Goal: Task Accomplishment & Management: Complete application form

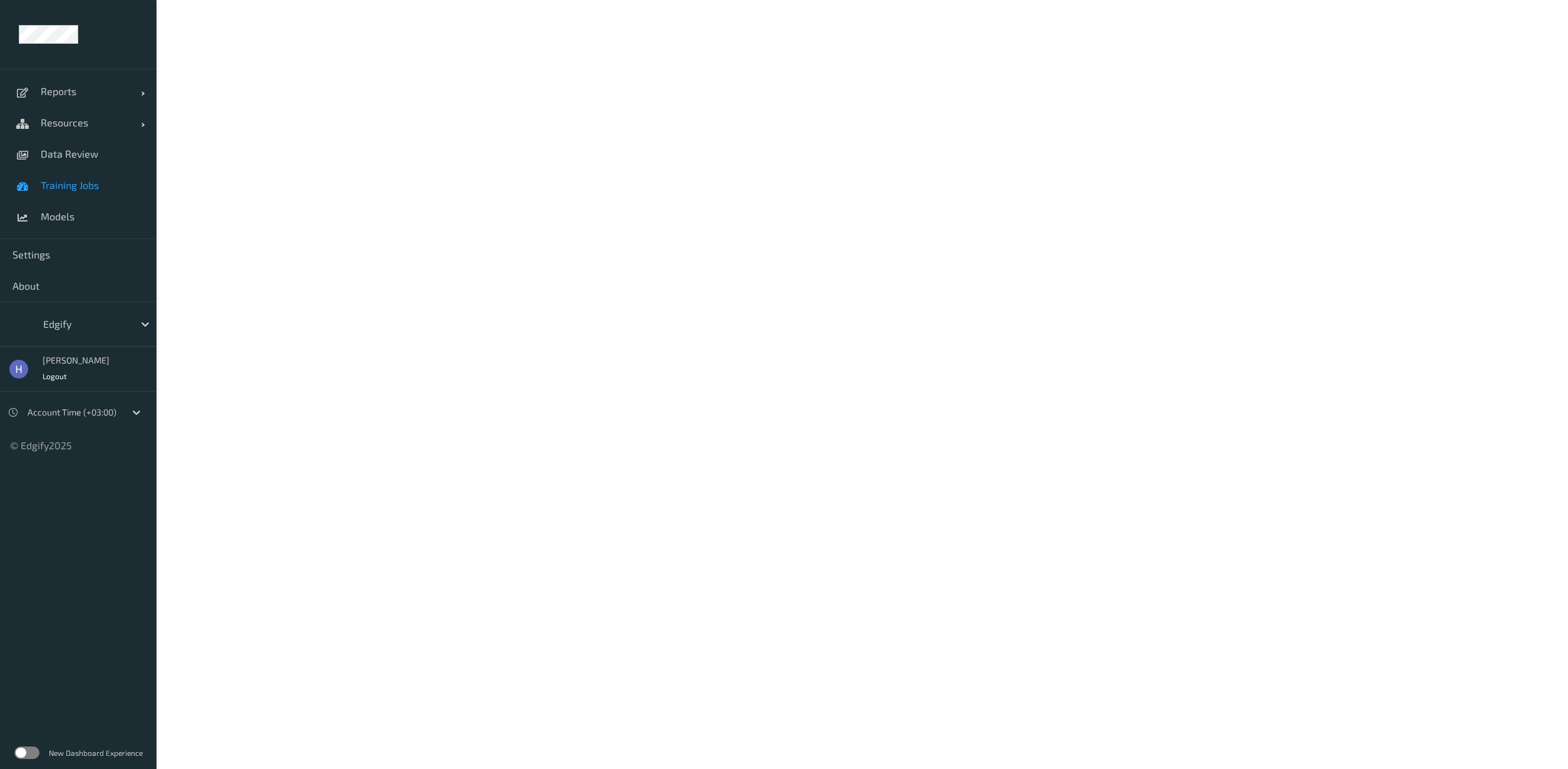
click at [60, 187] on span "Training Jobs" at bounding box center [93, 186] width 104 height 13
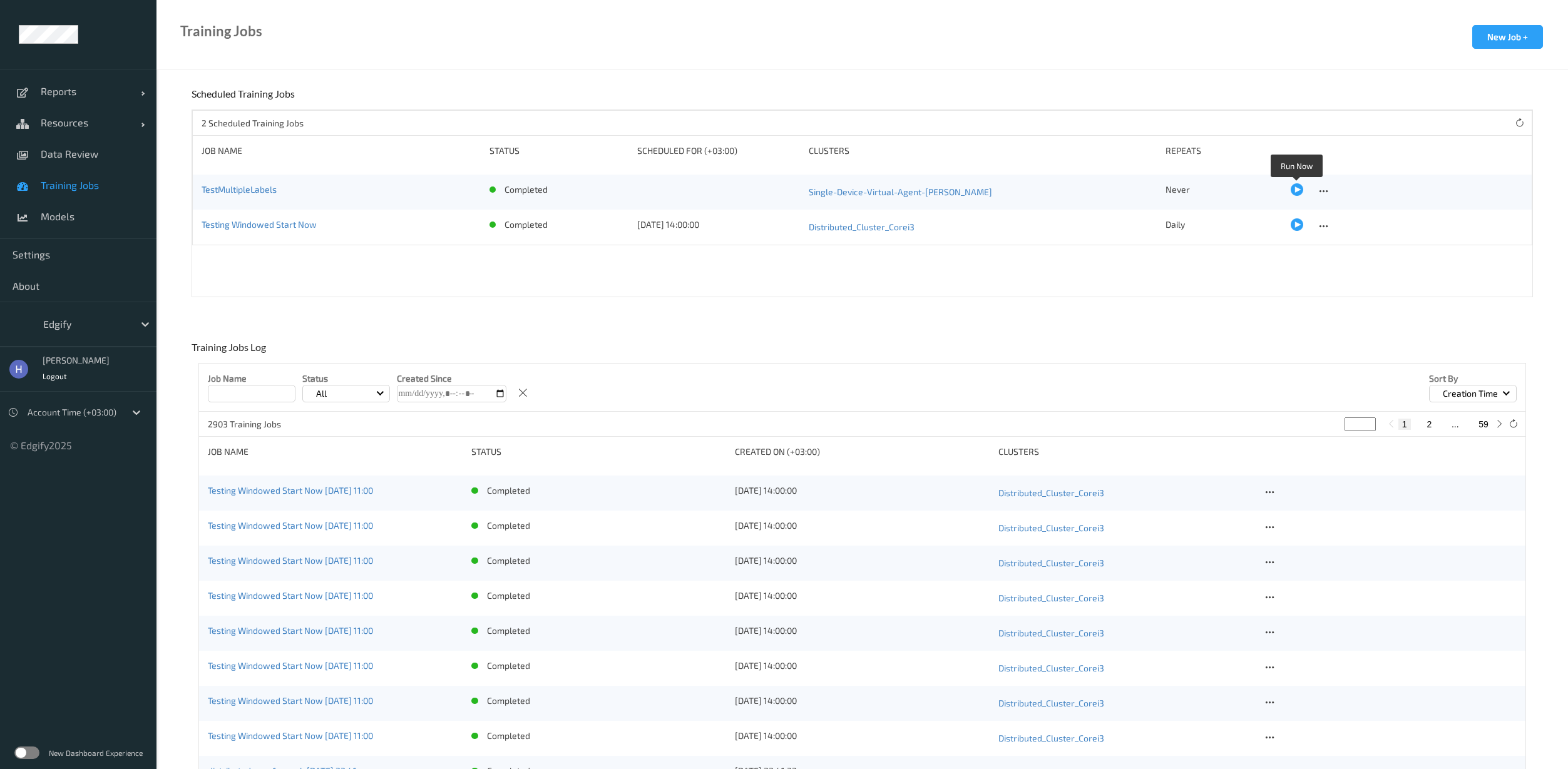
click at [1296, 186] on div at bounding box center [1297, 190] width 13 height 13
click at [1300, 224] on div at bounding box center [1297, 224] width 13 height 13
click at [1494, 38] on button "New Job +" at bounding box center [1507, 37] width 71 height 24
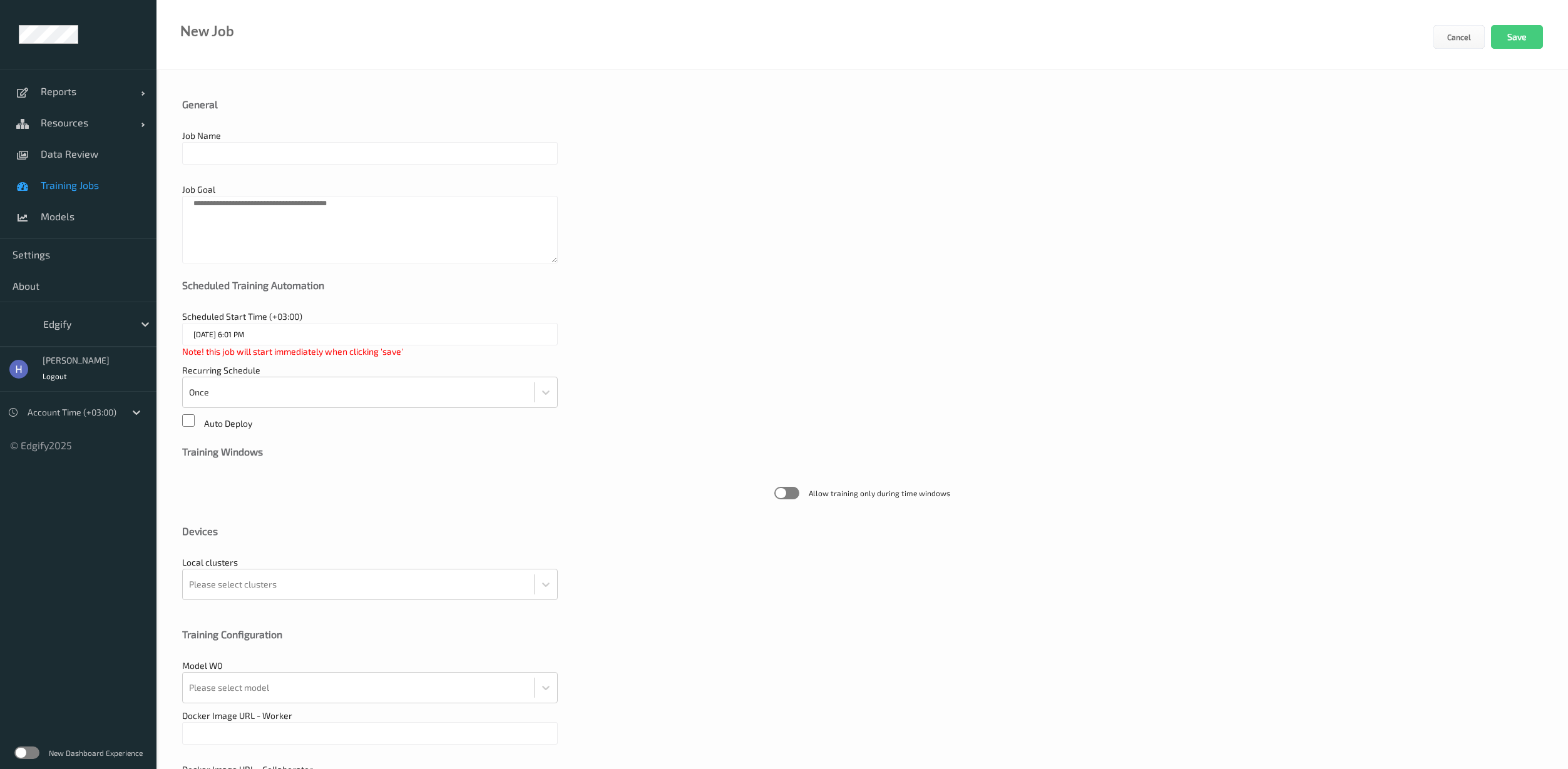
click at [261, 154] on input "text" at bounding box center [370, 153] width 376 height 23
type input "test"
click at [234, 586] on div at bounding box center [359, 582] width 339 height 25
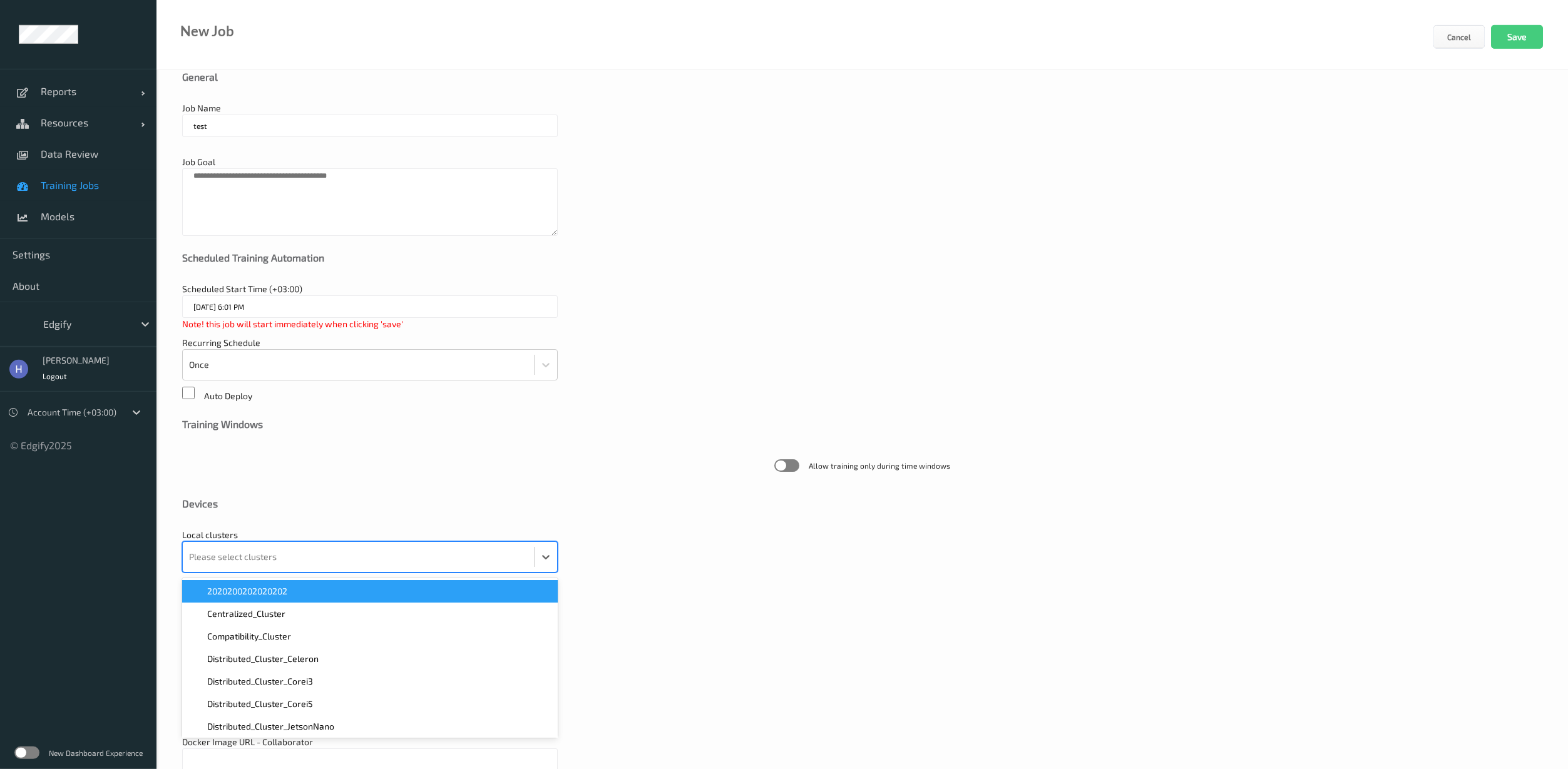
scroll to position [28, 0]
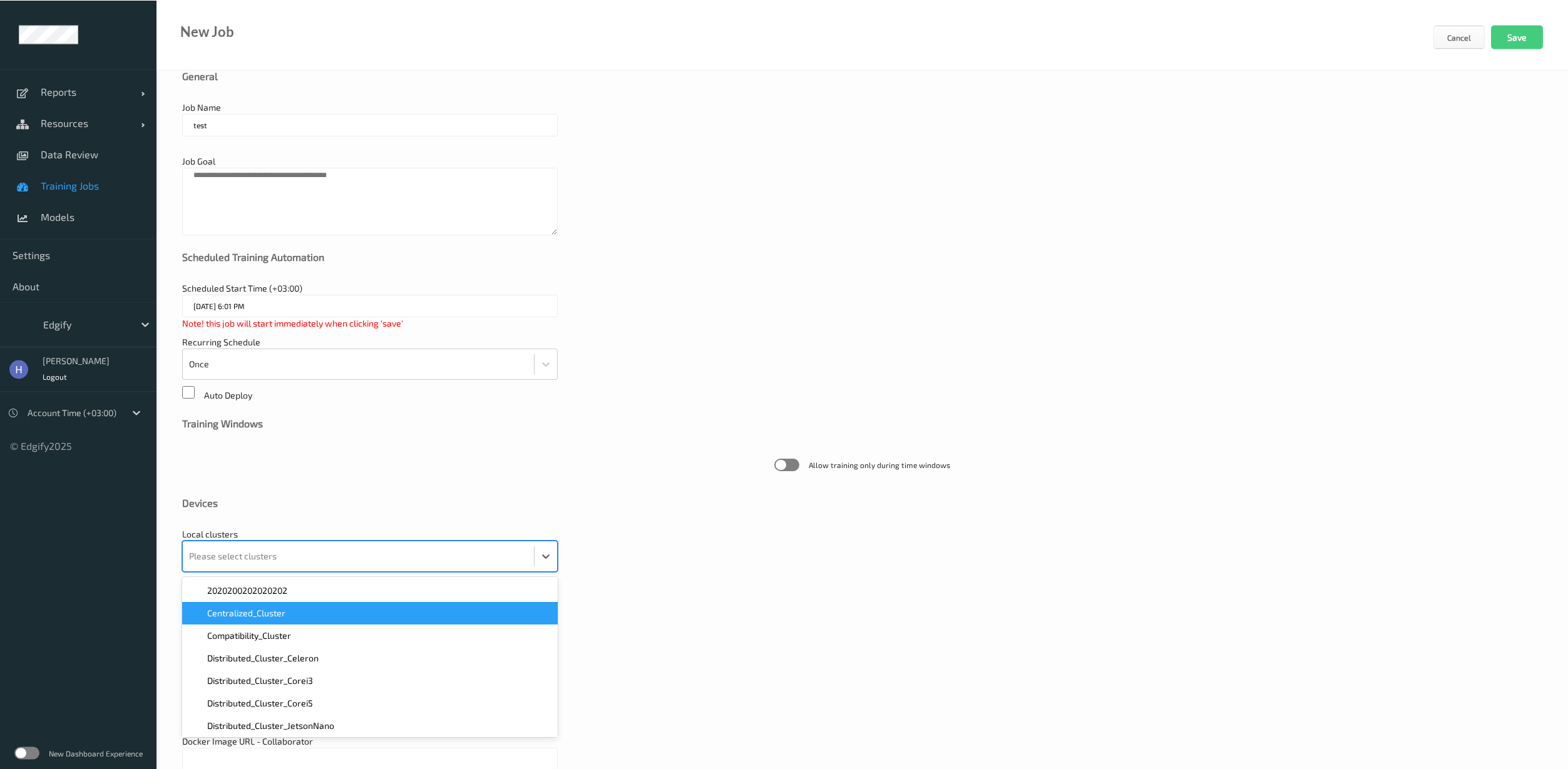
click at [242, 623] on div "Centralized_Cluster" at bounding box center [370, 613] width 376 height 23
click at [245, 503] on div "Devices" at bounding box center [863, 503] width 1361 height 13
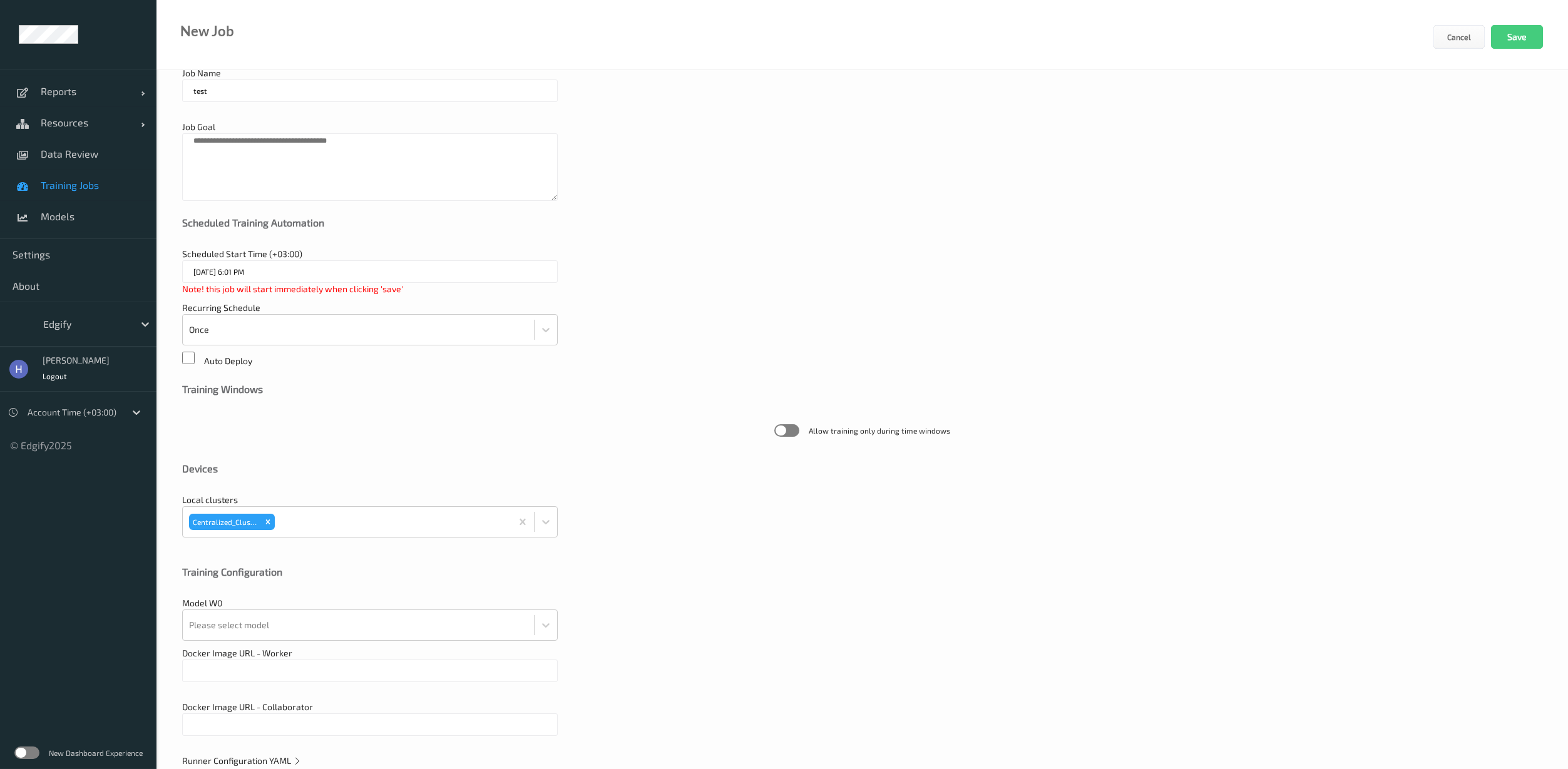
scroll to position [92, 0]
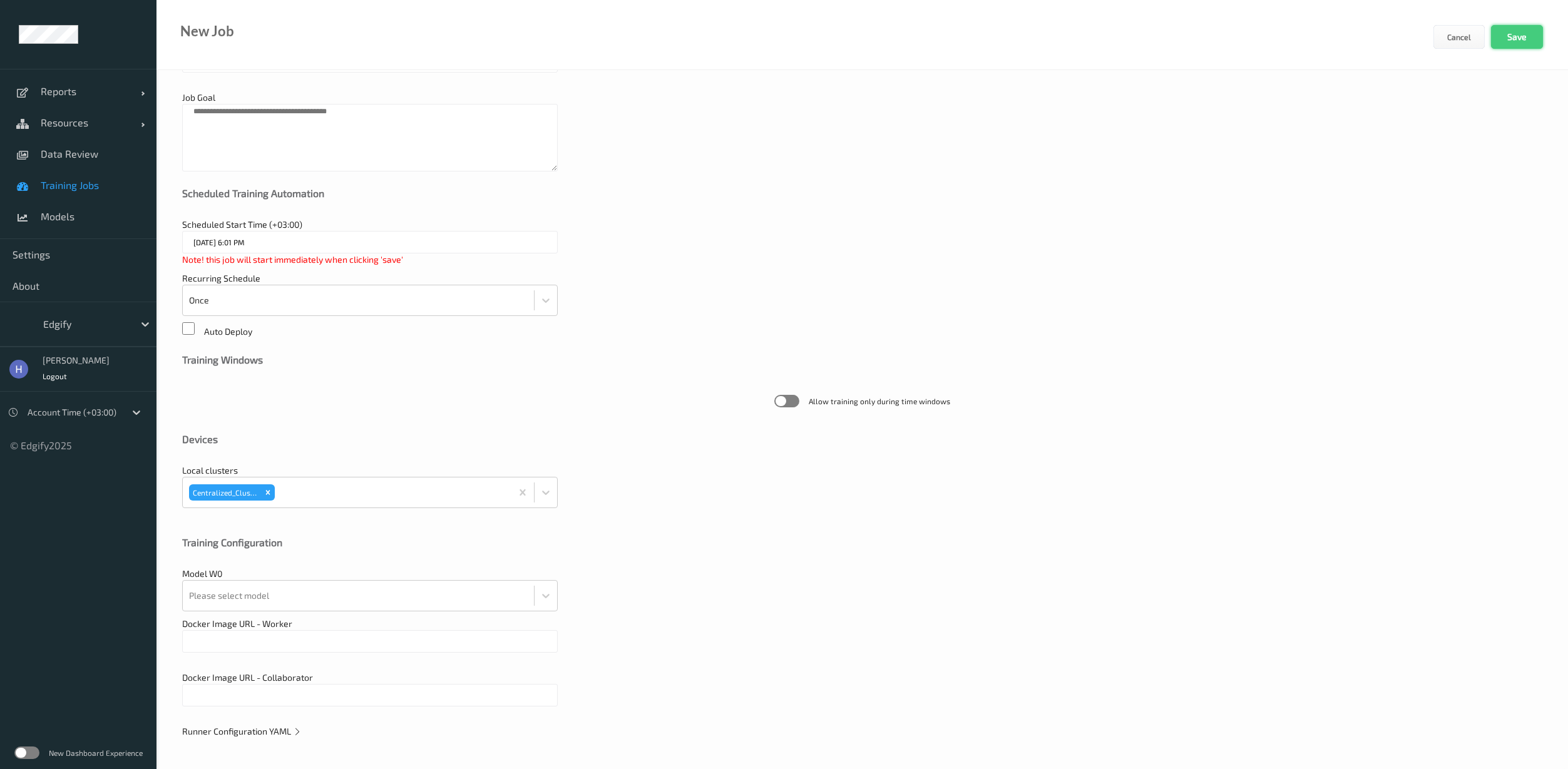
click at [1528, 35] on button "Save" at bounding box center [1517, 37] width 52 height 24
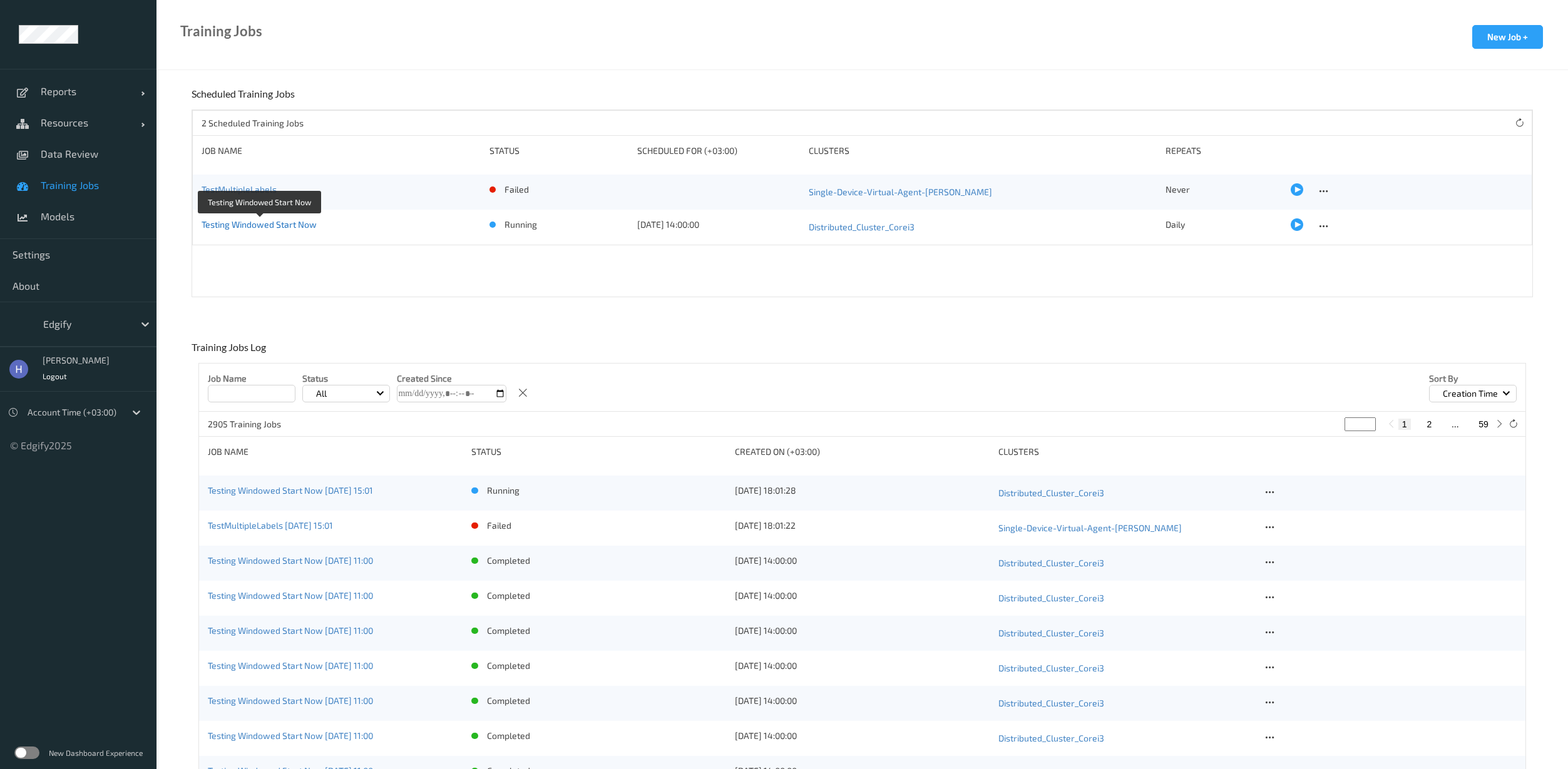
click at [297, 226] on link "Testing Windowed Start Now" at bounding box center [259, 224] width 116 height 11
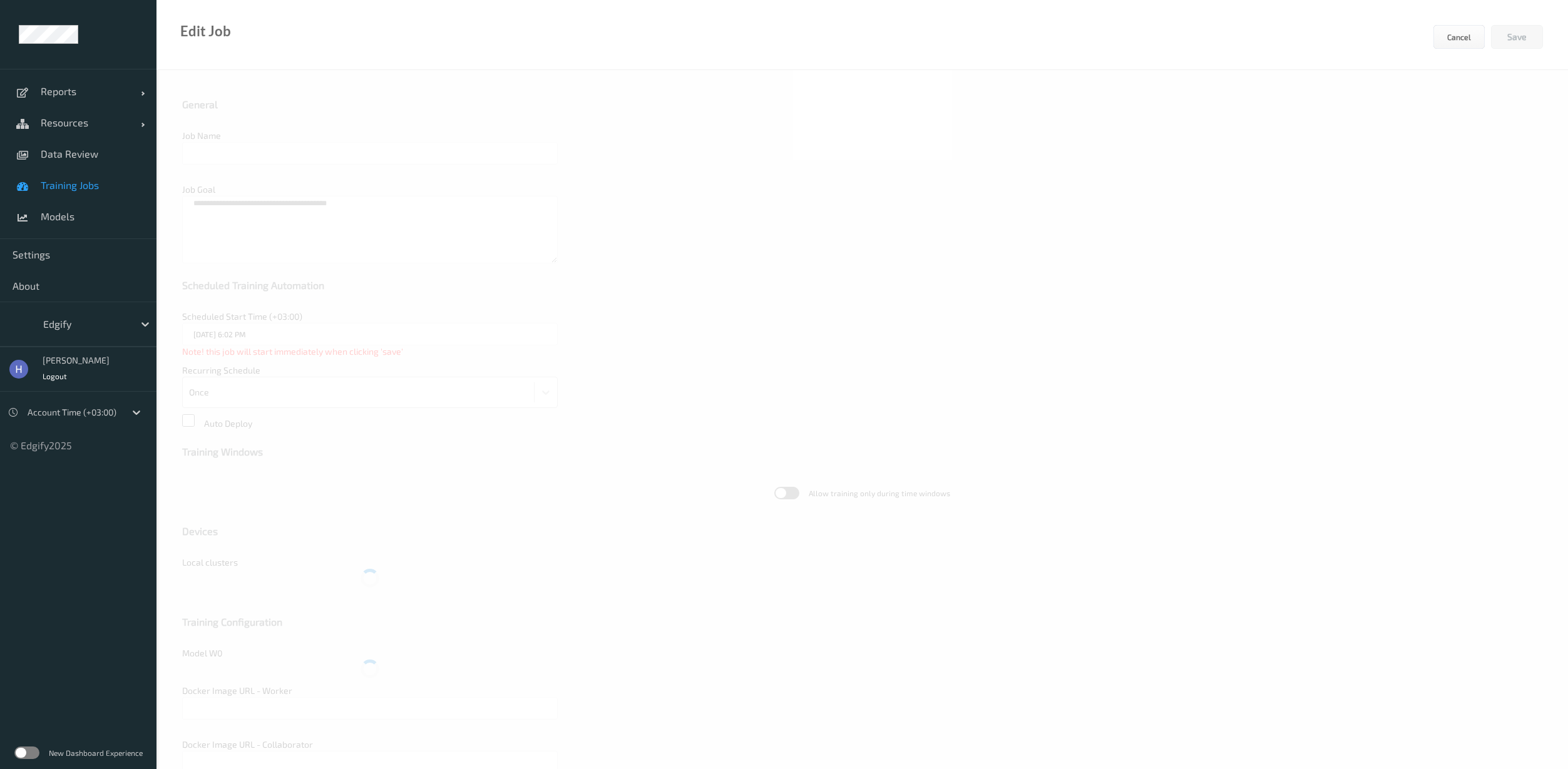
type input "Testing Windowed Start Now"
type input "[DOMAIN_NAME][URL]"
type input "[DATE] 2:00 PM"
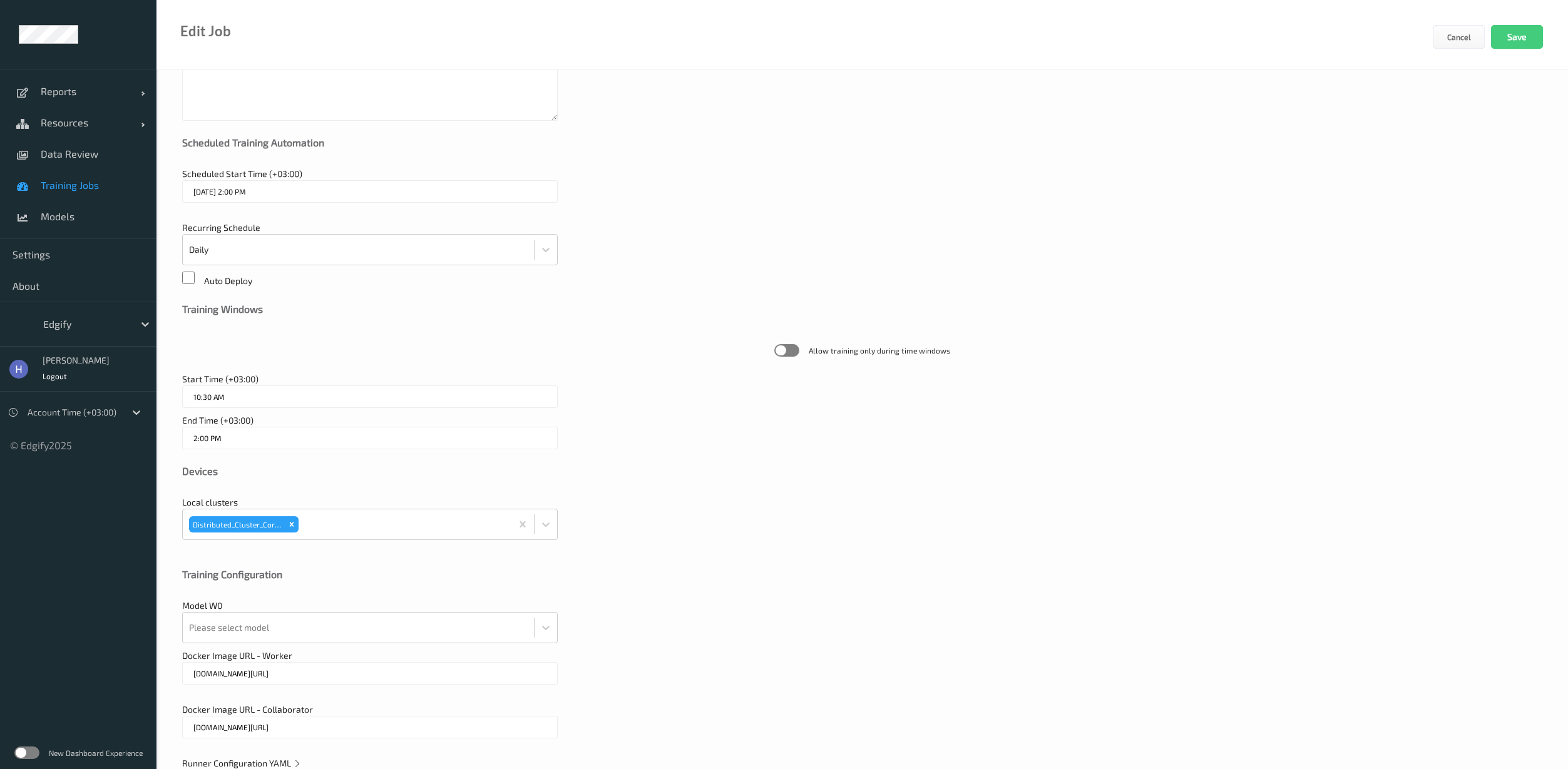
scroll to position [175, 0]
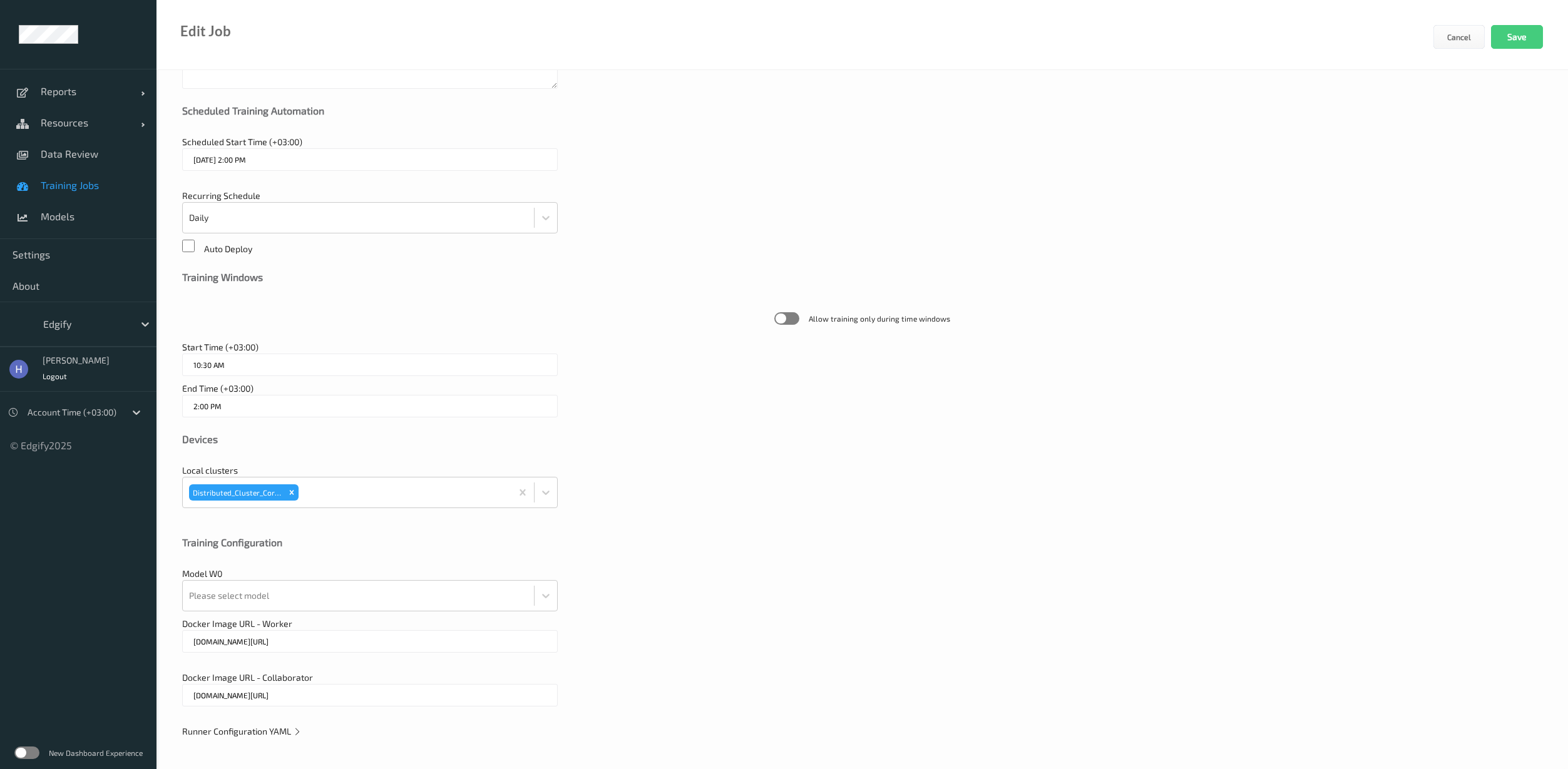
click at [287, 733] on span "Runner Configuration YAML" at bounding box center [242, 731] width 120 height 11
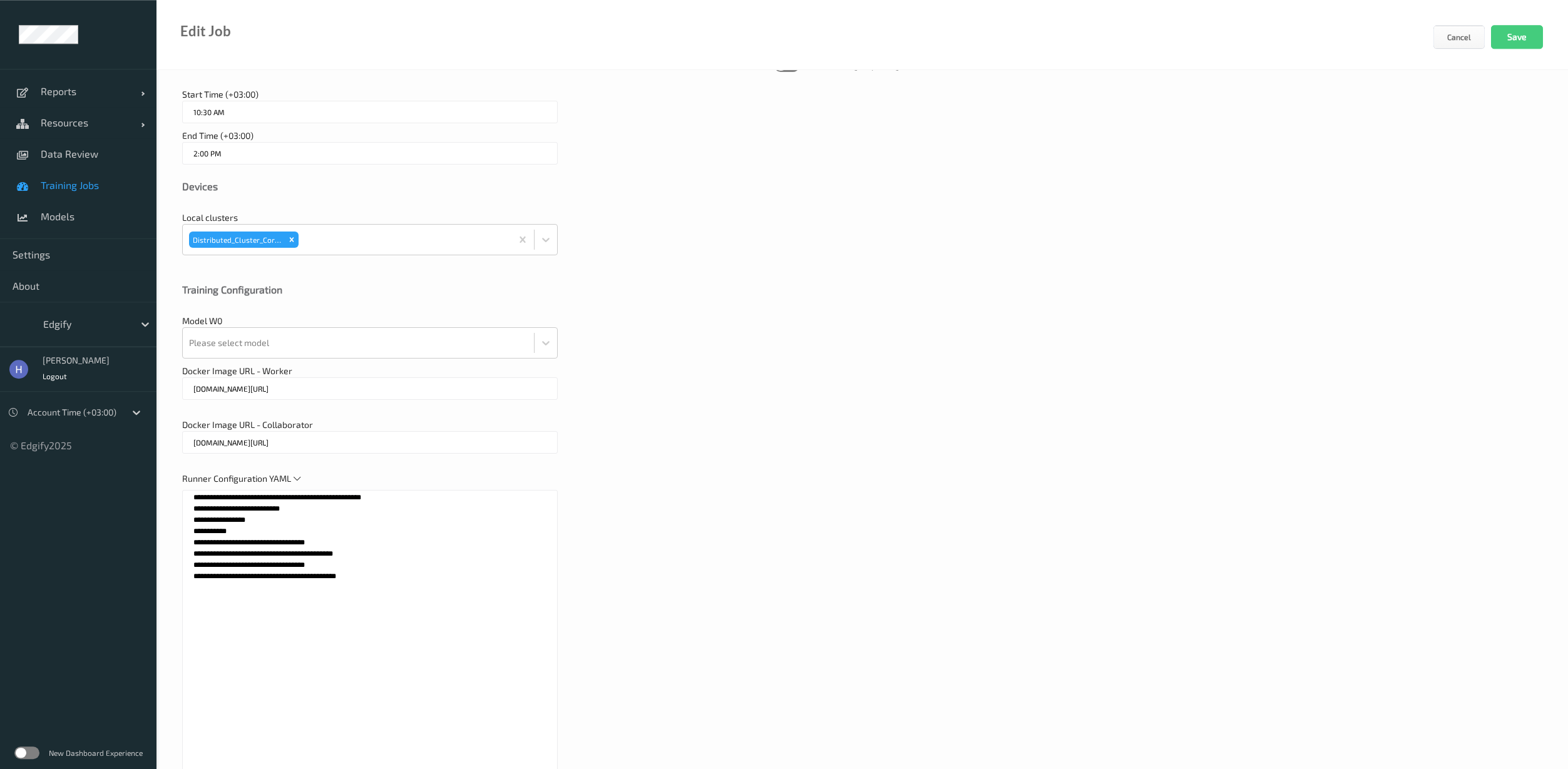
scroll to position [506, 0]
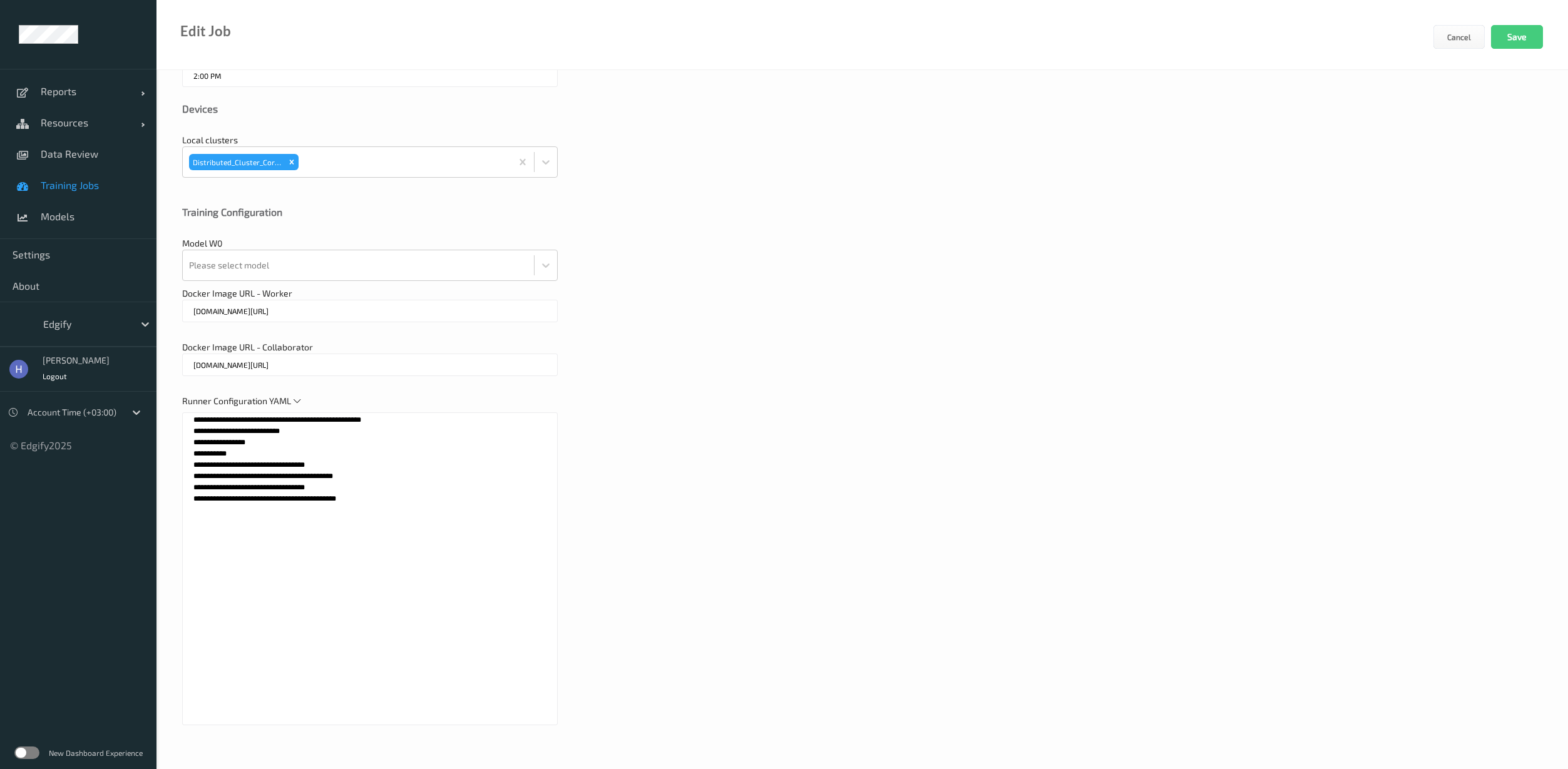
click at [448, 518] on textarea "**********" at bounding box center [370, 570] width 376 height 313
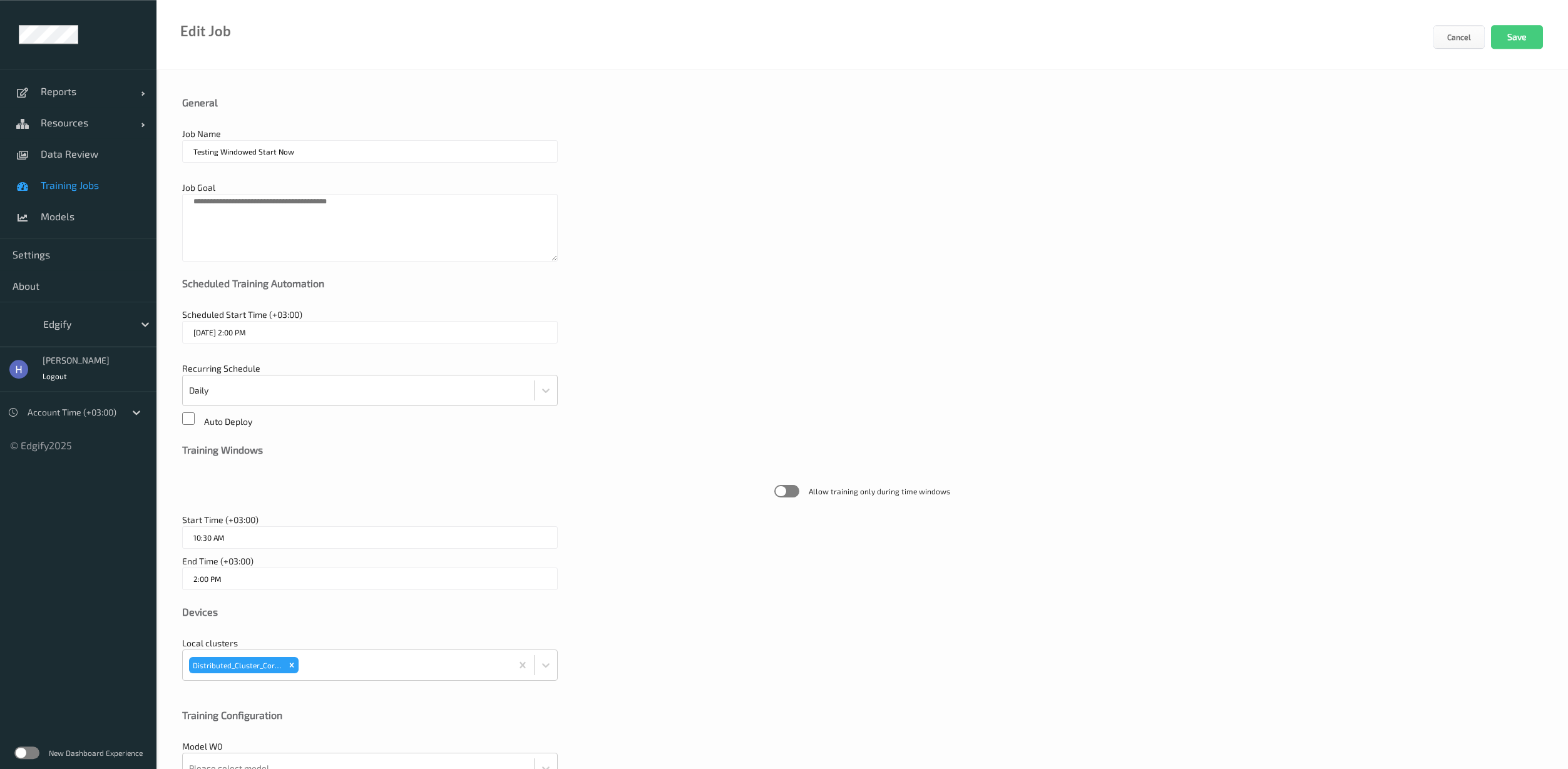
scroll to position [0, 0]
click at [67, 188] on span "Training Jobs" at bounding box center [93, 186] width 104 height 13
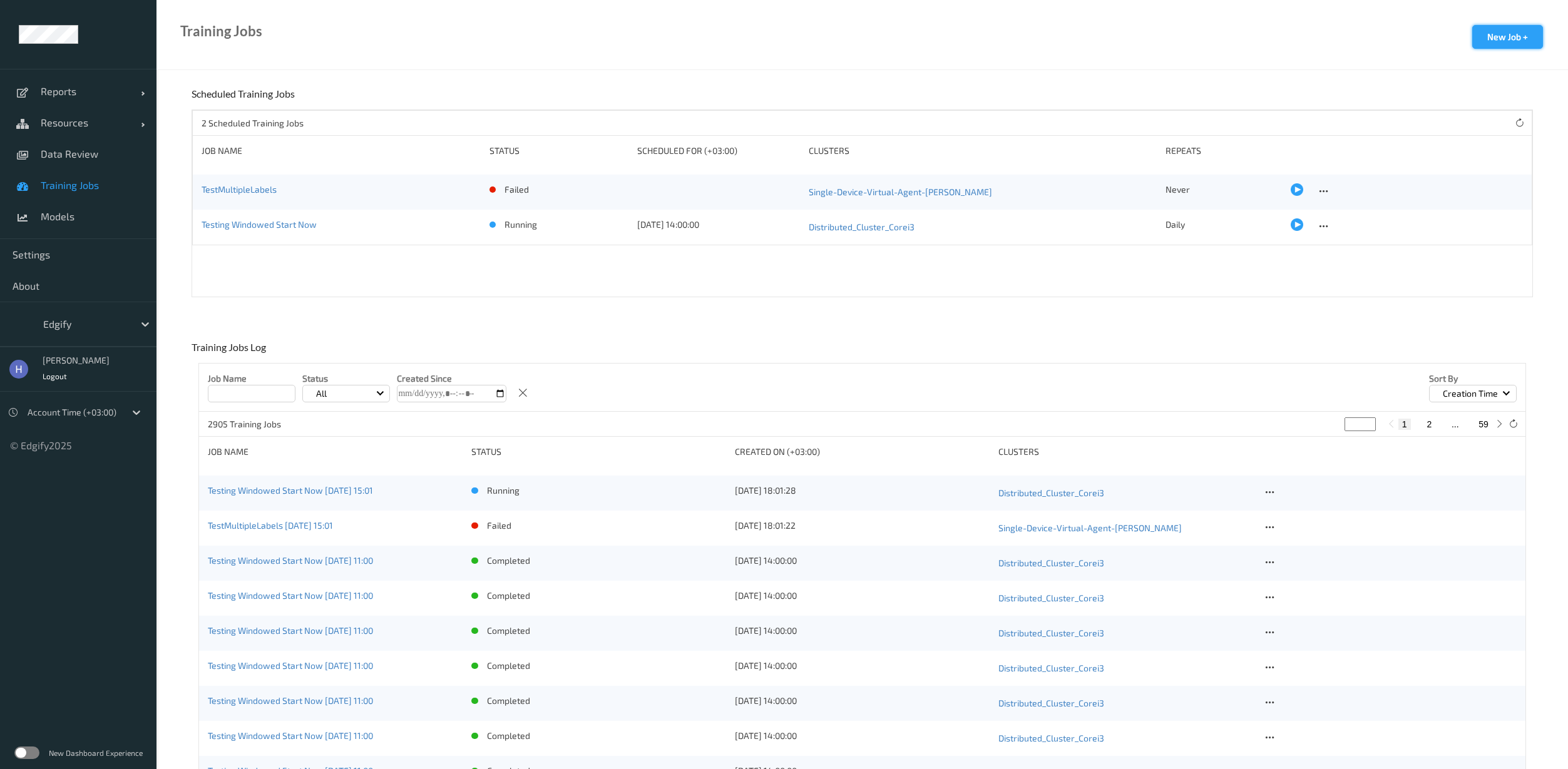
click at [1504, 36] on button "New Job +" at bounding box center [1507, 37] width 71 height 24
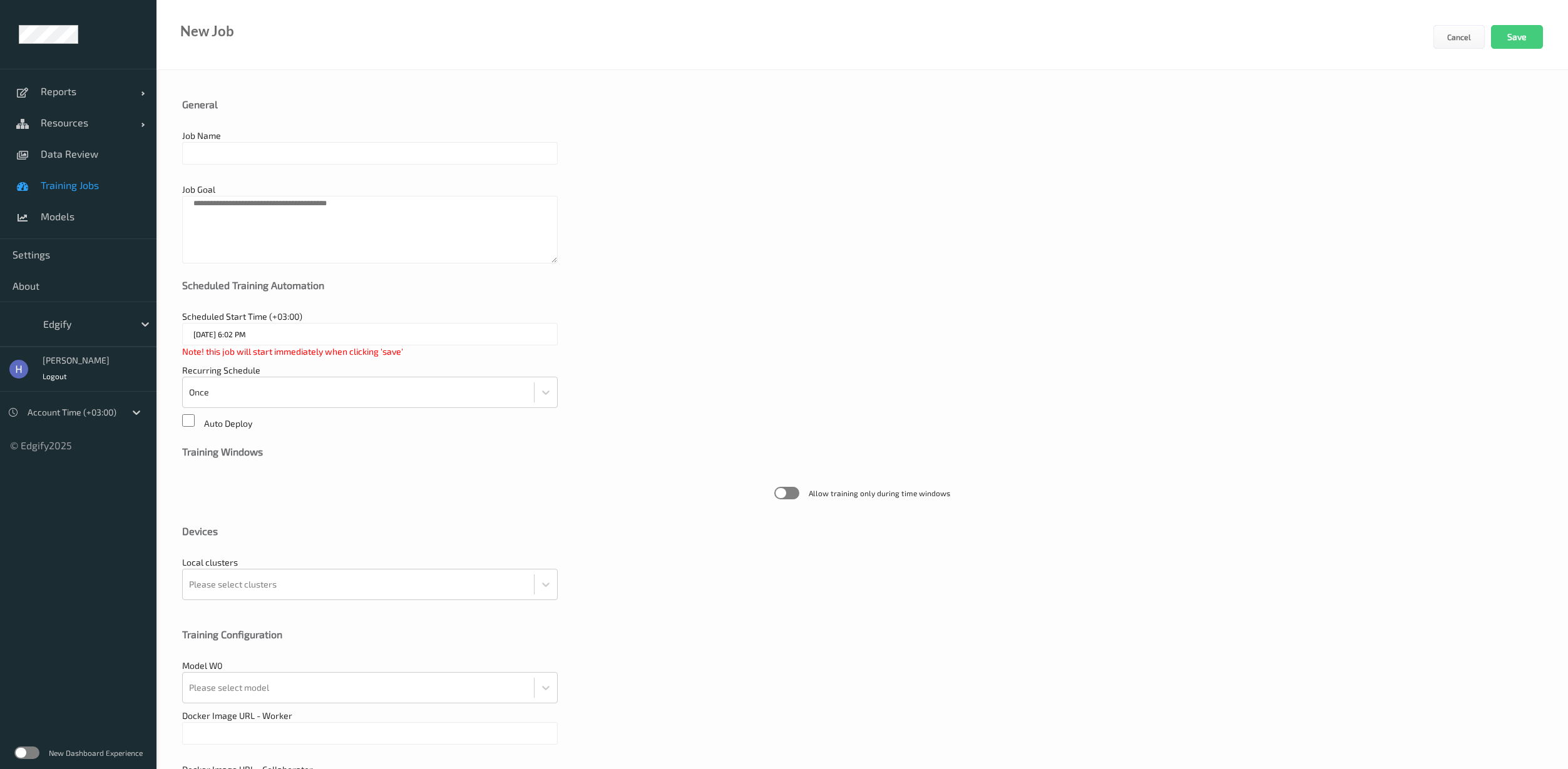
click at [300, 166] on div at bounding box center [370, 171] width 376 height 13
click at [297, 159] on input "text" at bounding box center [370, 153] width 376 height 23
type input "test"
click at [239, 582] on div at bounding box center [359, 583] width 339 height 25
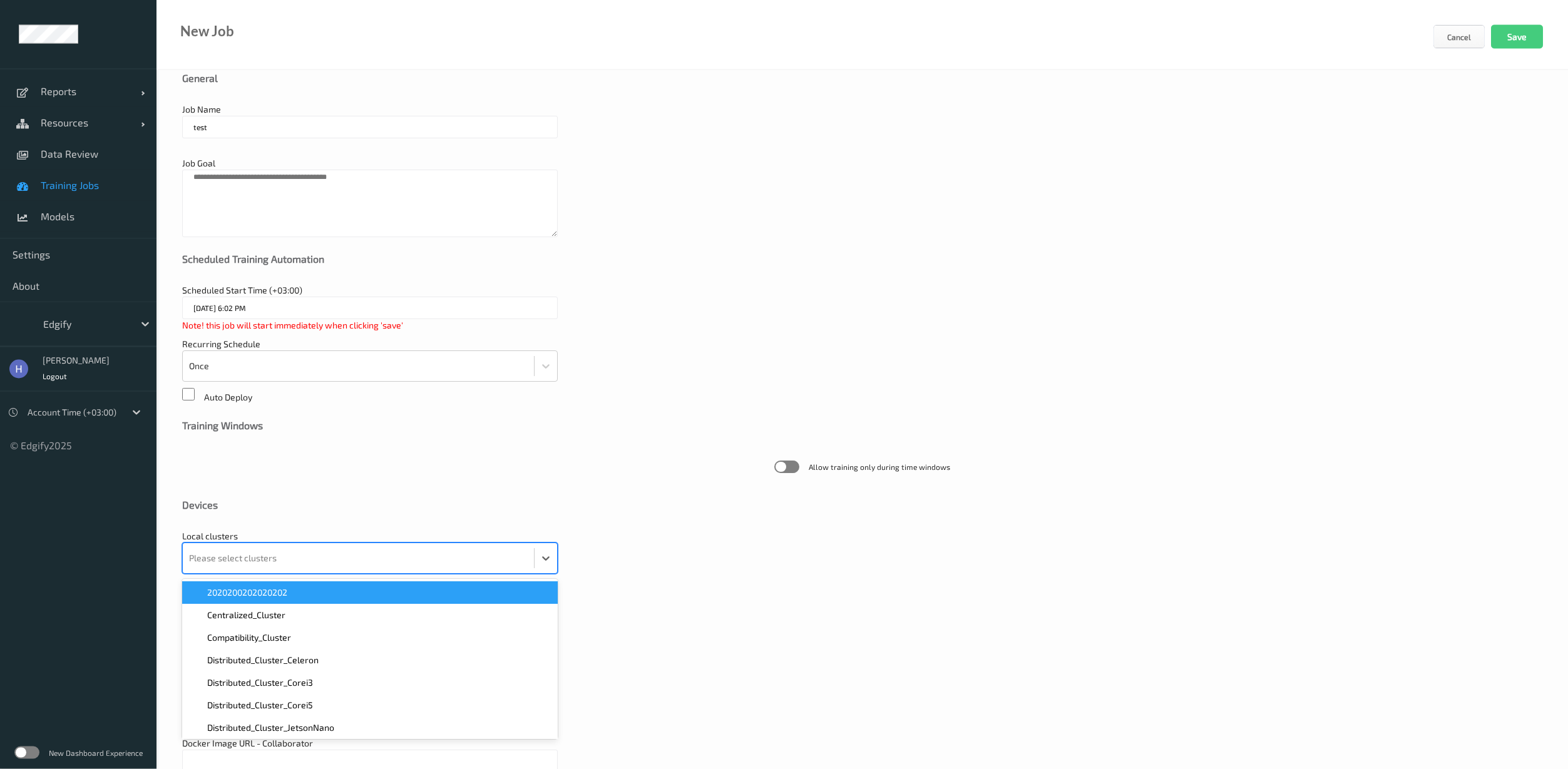
scroll to position [28, 0]
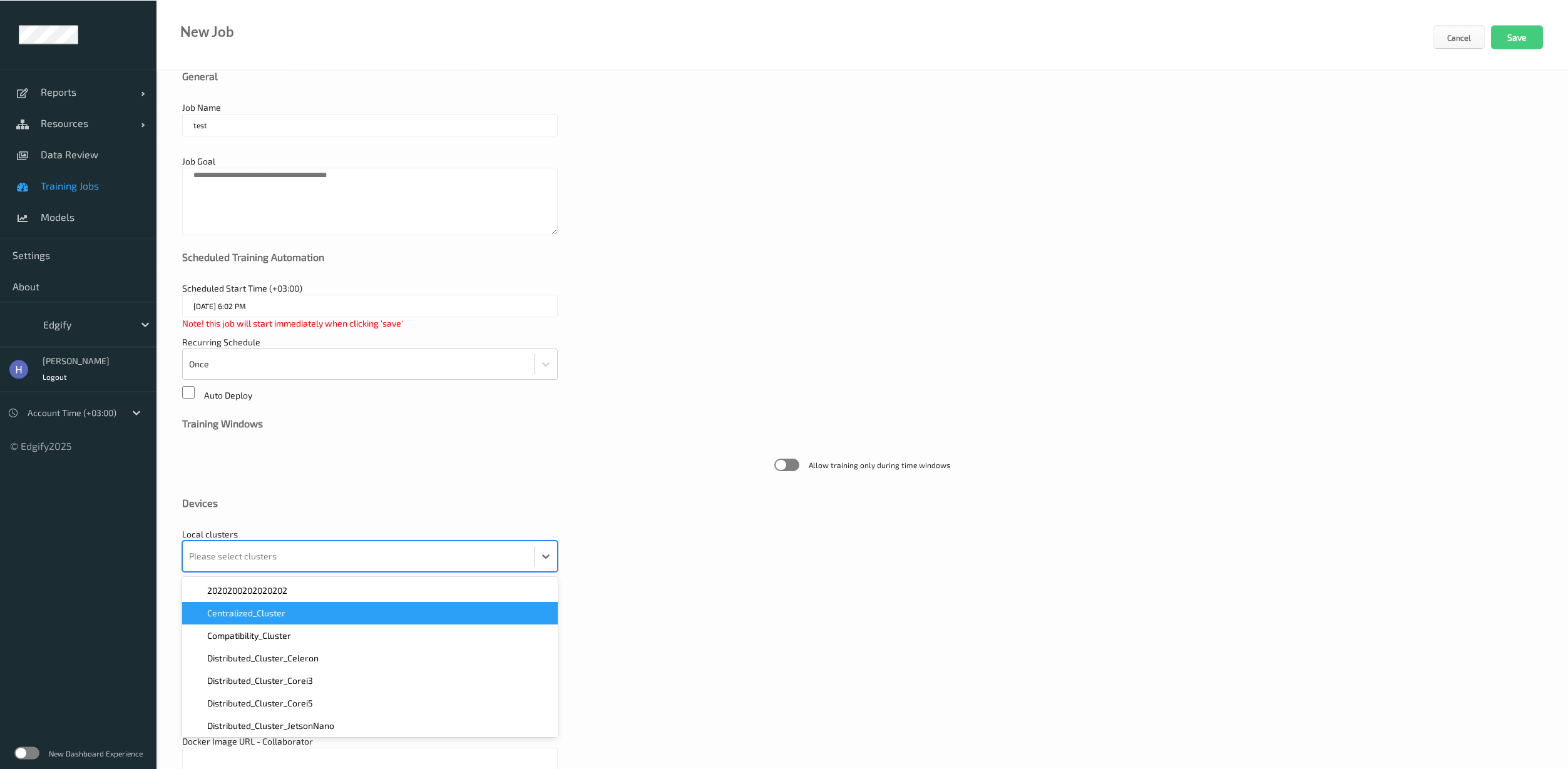
click at [237, 610] on span "Centralized_Cluster" at bounding box center [246, 613] width 78 height 13
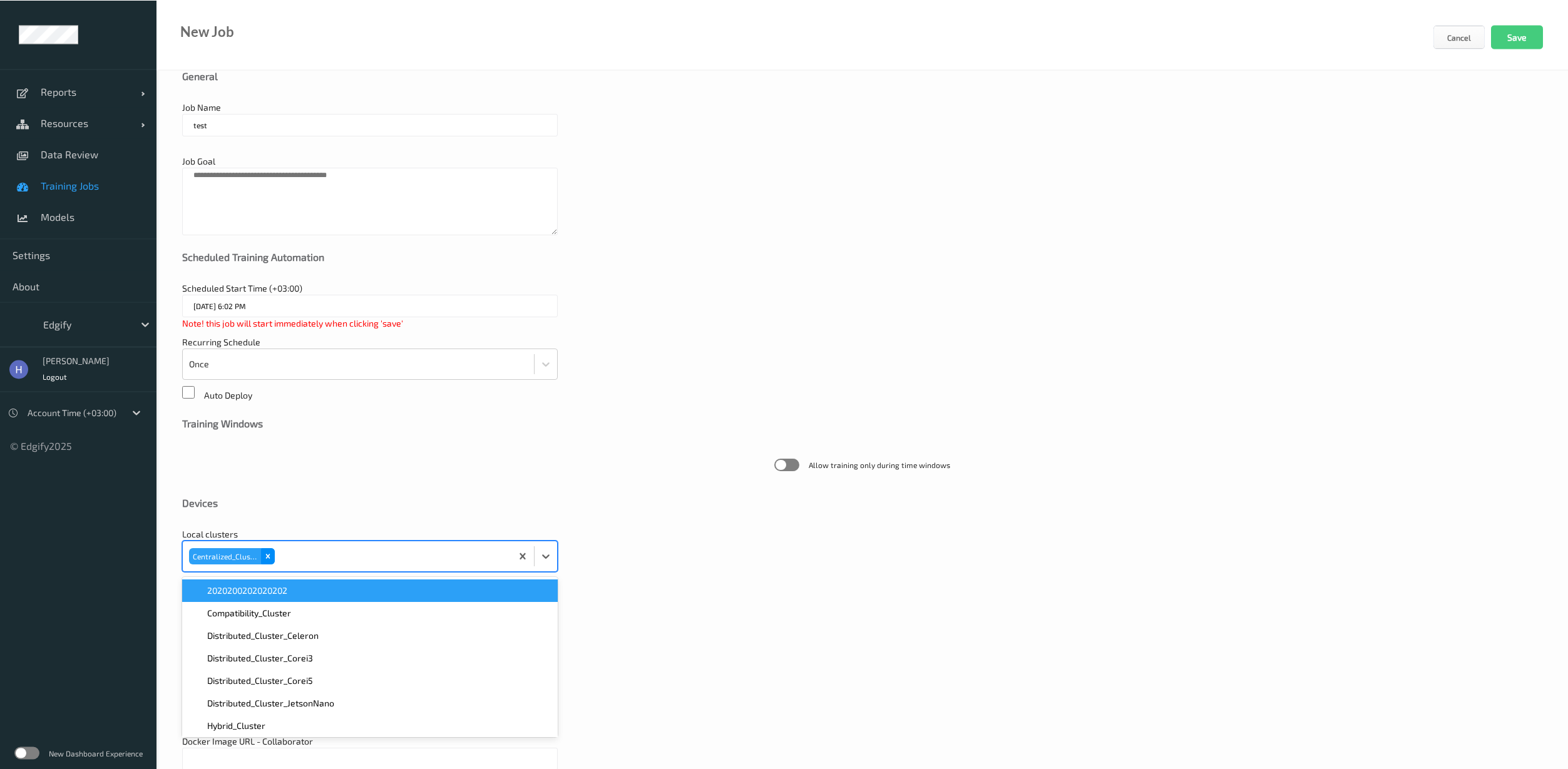
click at [268, 560] on icon "Remove Centralized_Cluster" at bounding box center [267, 557] width 9 height 9
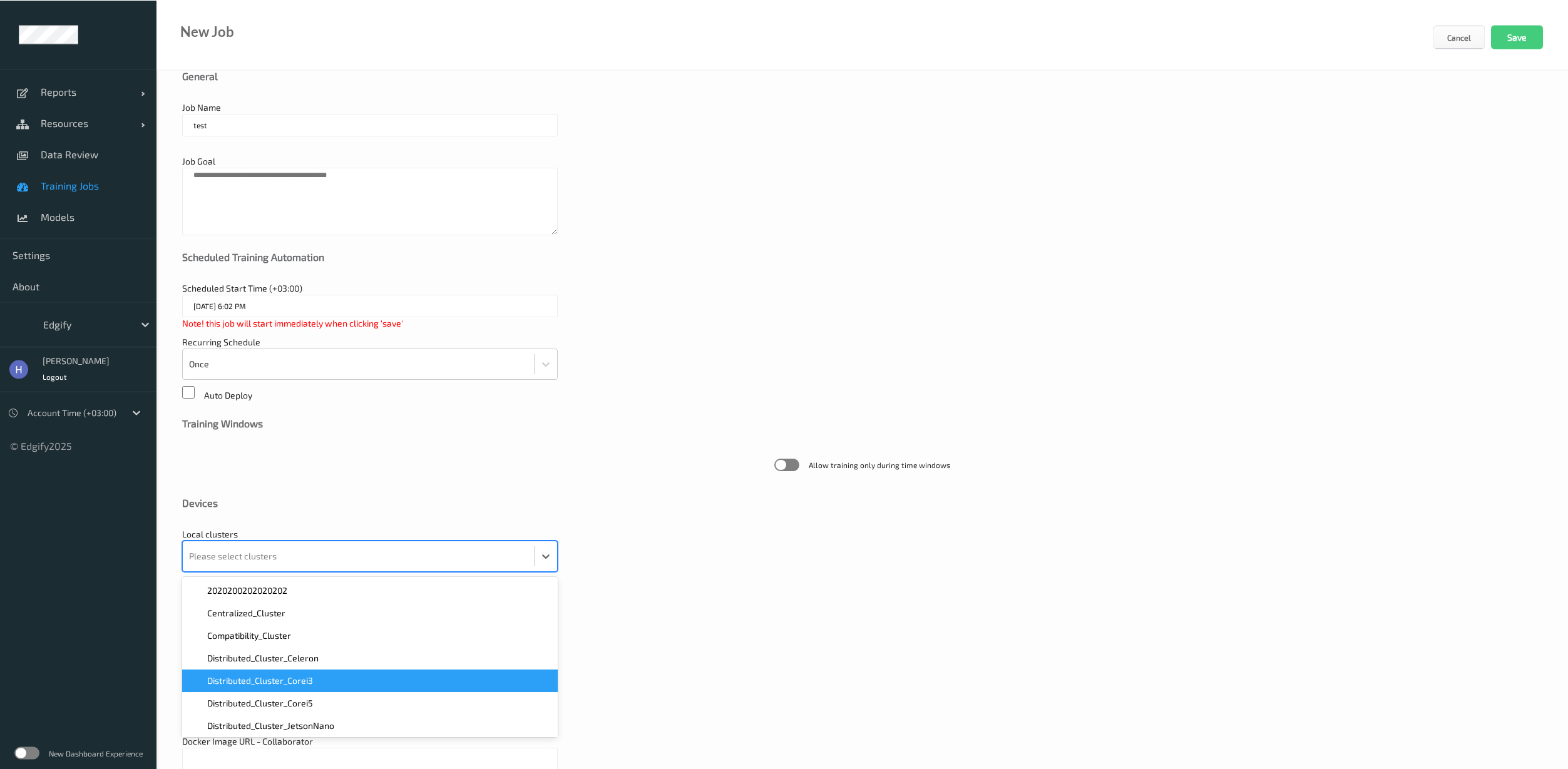
click at [274, 682] on span "Distributed_Cluster_Corei3" at bounding box center [260, 681] width 106 height 13
drag, startPoint x: 730, startPoint y: 655, endPoint x: 719, endPoint y: 640, distance: 18.6
click at [730, 653] on div "Model W0 Please select model" at bounding box center [863, 653] width 1361 height 44
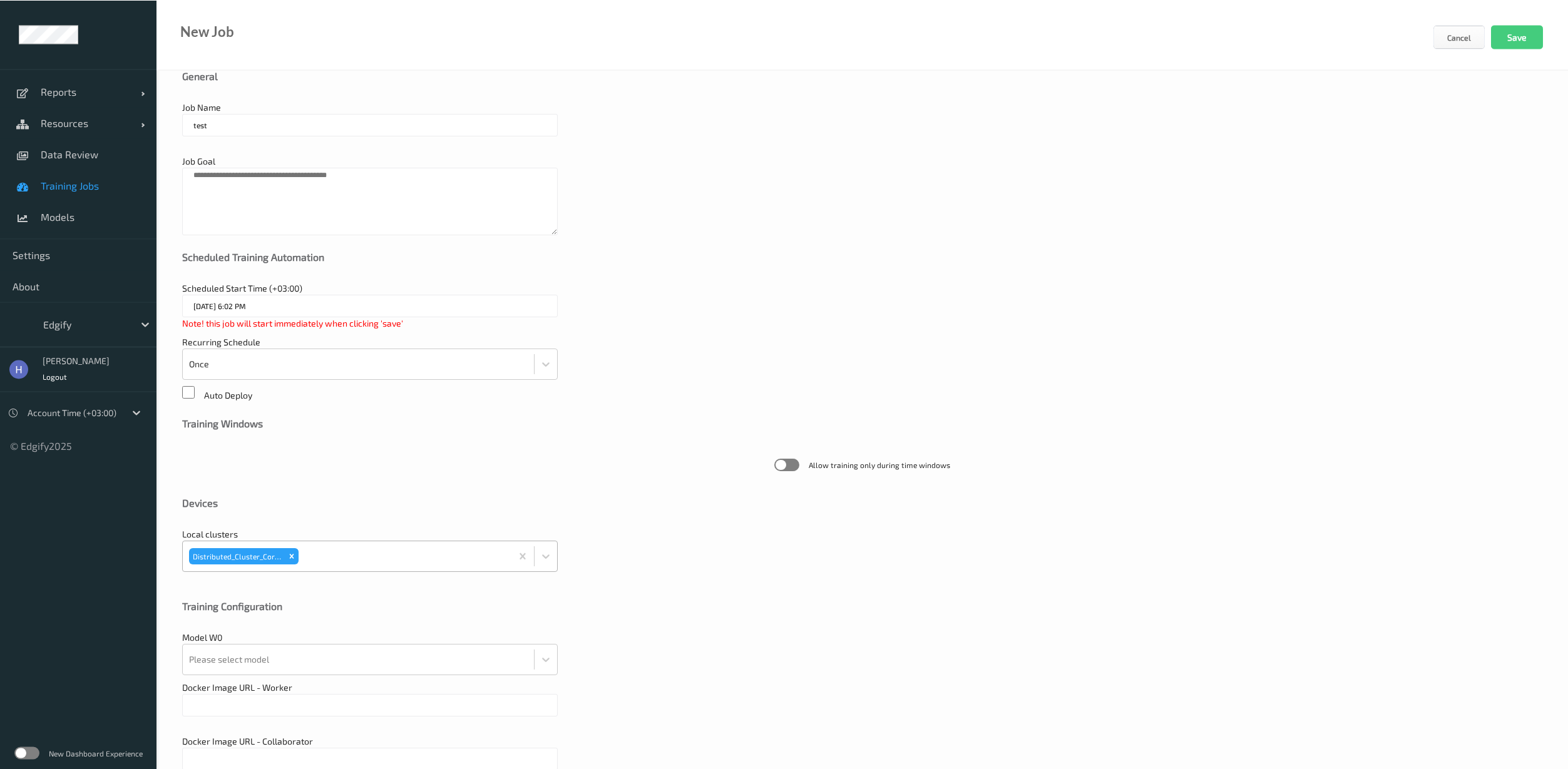
scroll to position [92, 0]
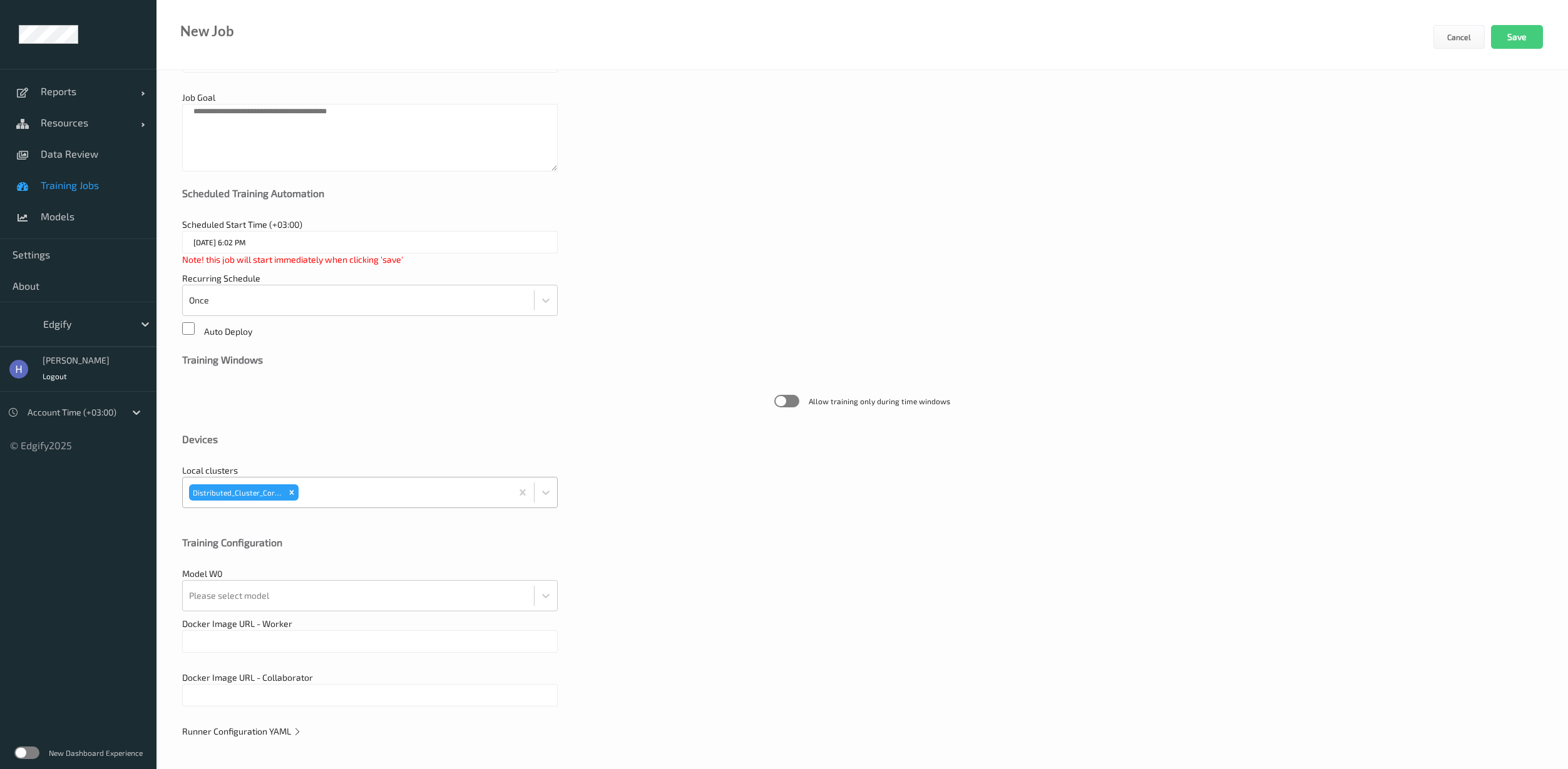
click at [263, 736] on span "Runner Configuration YAML" at bounding box center [242, 731] width 120 height 11
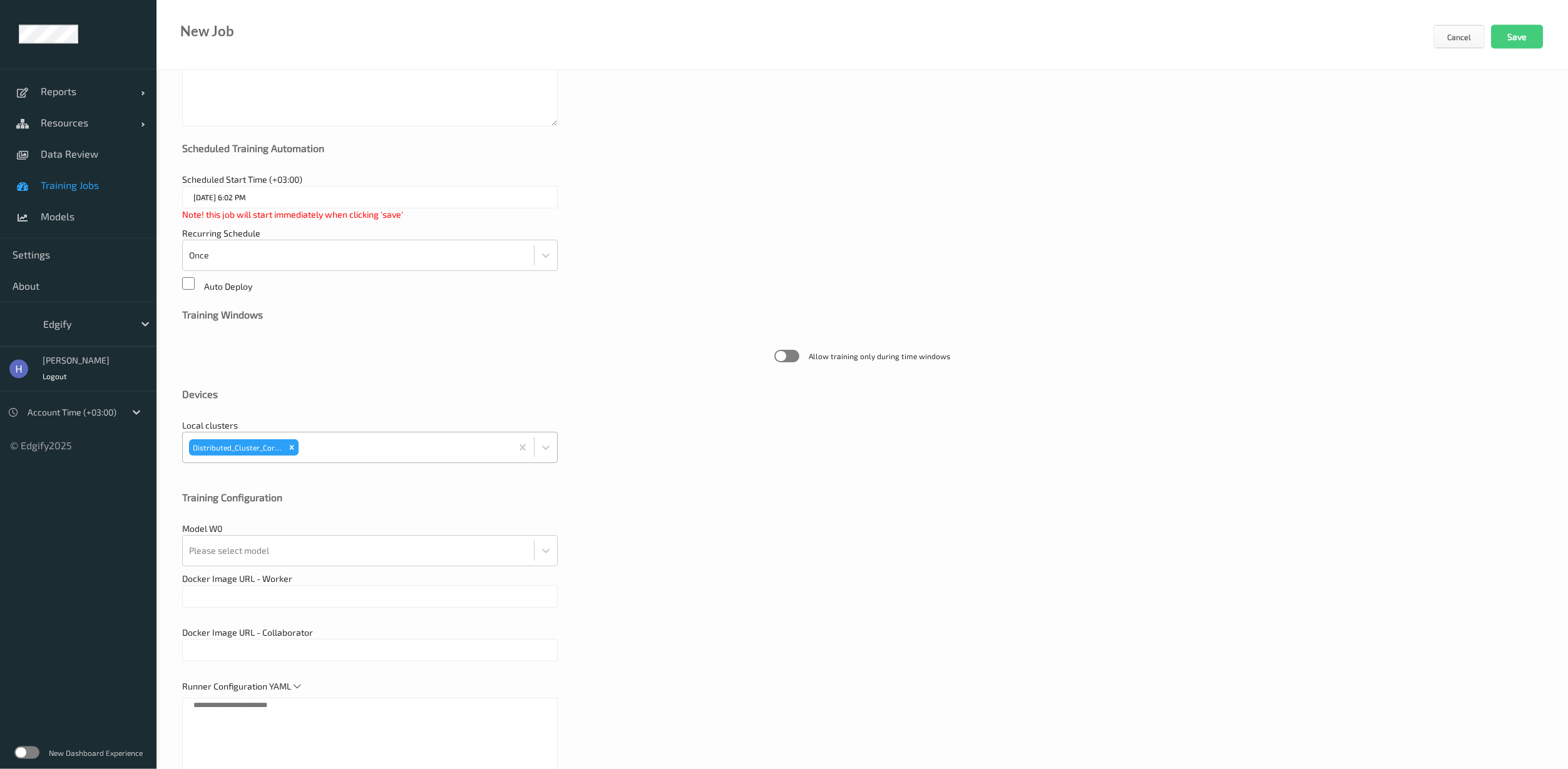
scroll to position [423, 0]
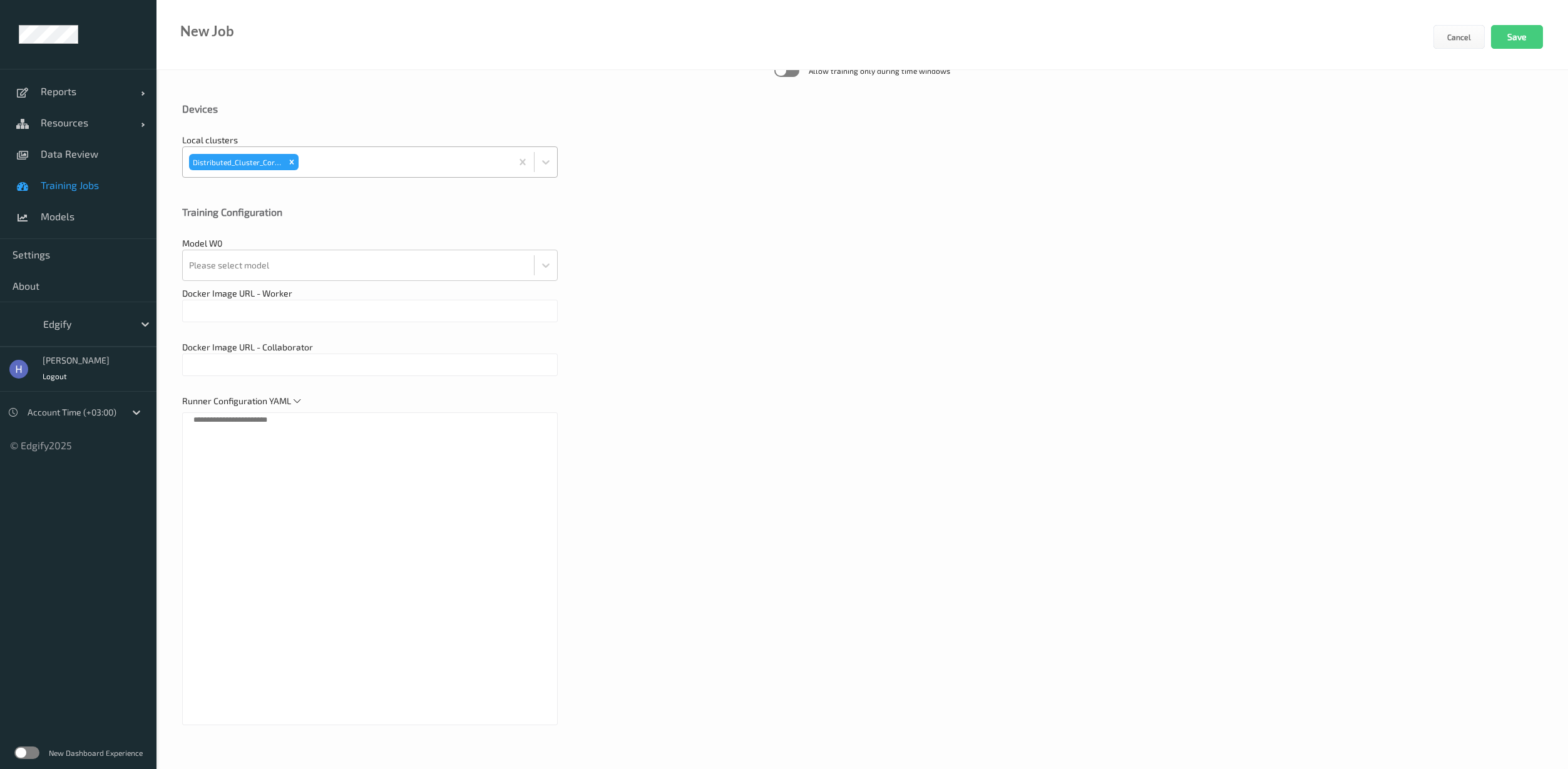
click at [322, 577] on textarea at bounding box center [370, 570] width 376 height 313
paste textarea "**********"
type textarea "**********"
click at [1528, 38] on button "Save" at bounding box center [1517, 37] width 52 height 24
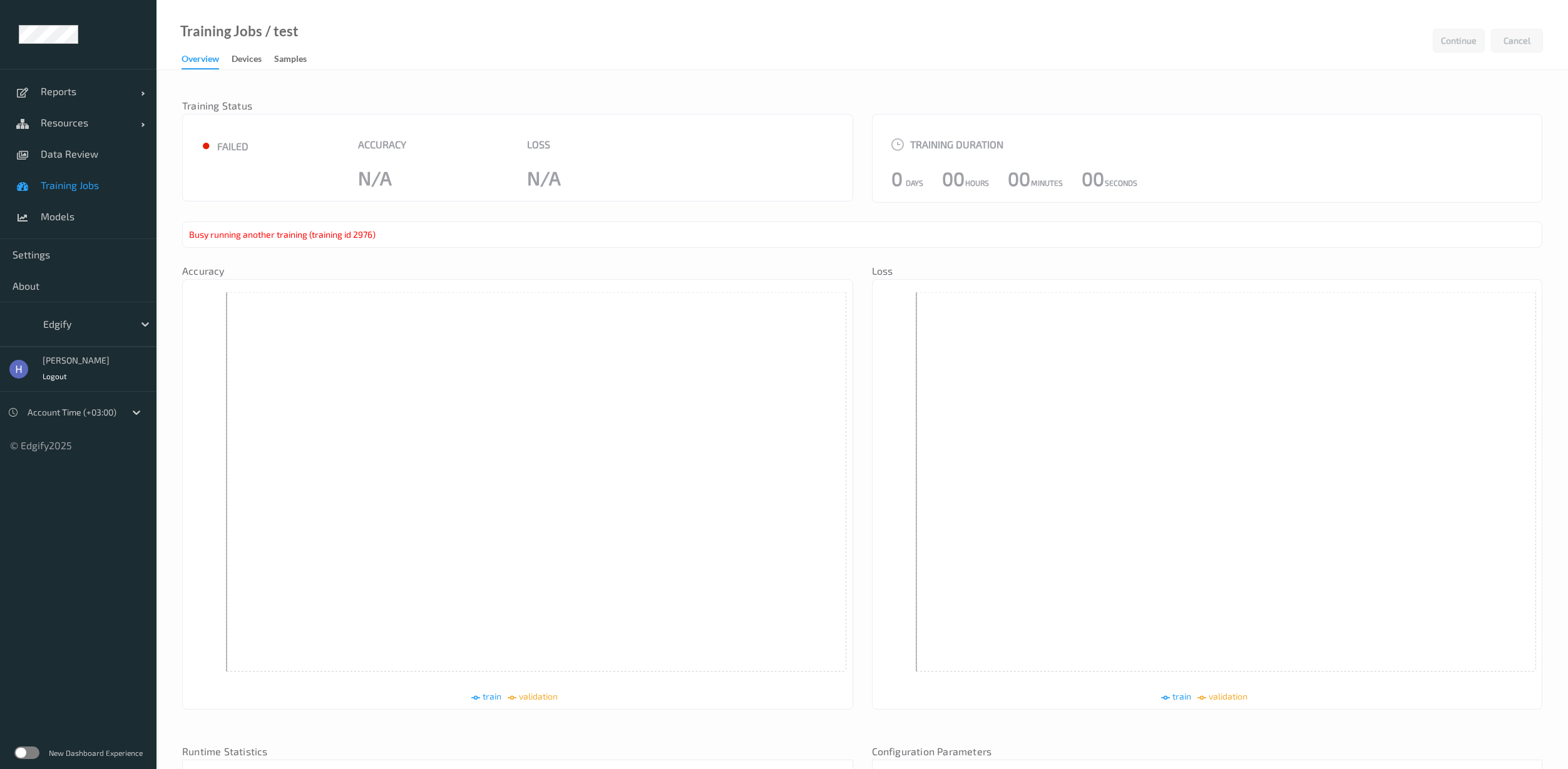
click at [68, 188] on span "Training Jobs" at bounding box center [93, 186] width 104 height 13
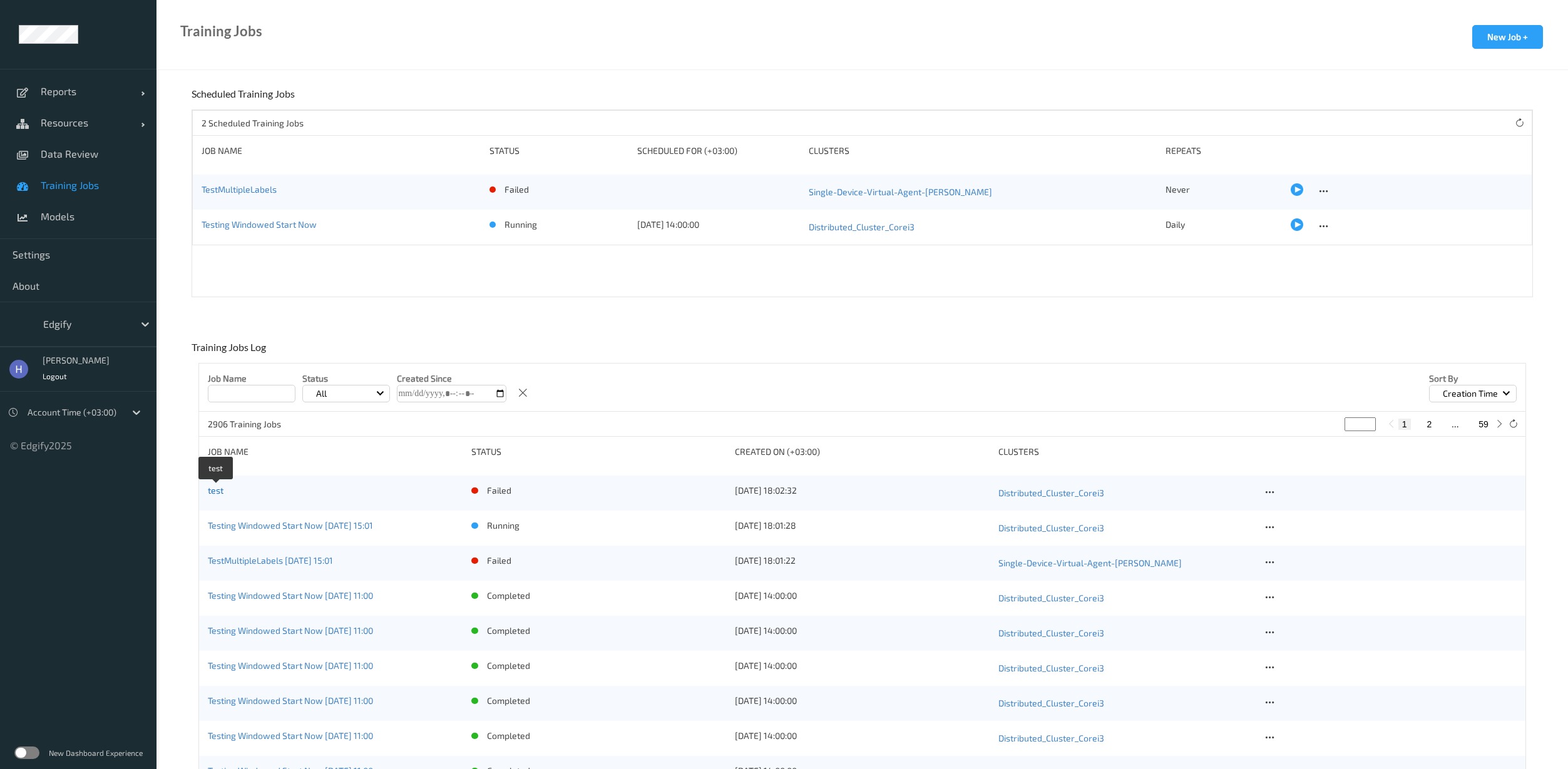
click at [216, 492] on link "test" at bounding box center [215, 490] width 16 height 11
click at [1272, 496] on icon at bounding box center [1270, 492] width 11 height 11
click at [1298, 562] on div "Delete Job" at bounding box center [1301, 559] width 35 height 12
